Goal: Obtain resource: Download file/media

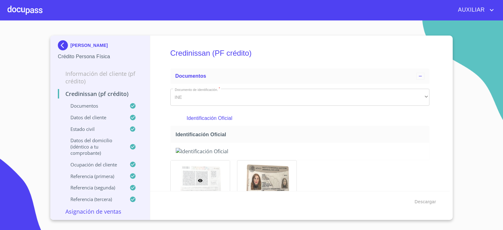
click at [63, 46] on img at bounding box center [64, 45] width 13 height 10
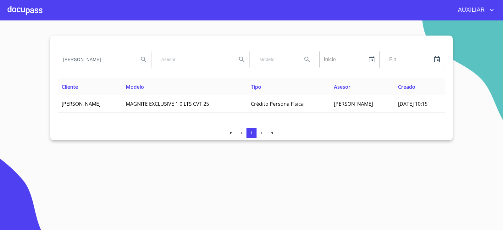
drag, startPoint x: 111, startPoint y: 59, endPoint x: 0, endPoint y: 83, distance: 113.3
click at [0, 83] on section "[PERSON_NAME] Inicio ​ Fin ​ Cliente Modelo Tipo Asesor Creado [PERSON_NAME] MA…" at bounding box center [251, 124] width 503 height 209
paste input "[PERSON_NAME]"
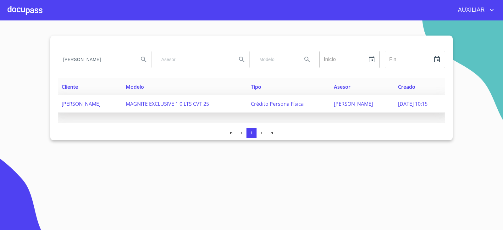
type input "[PERSON_NAME]"
click at [101, 102] on span "[PERSON_NAME]" at bounding box center [81, 103] width 39 height 7
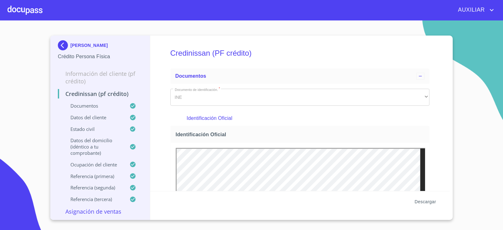
click at [422, 197] on button "Descargar" at bounding box center [425, 202] width 26 height 12
